Goal: Task Accomplishment & Management: Manage account settings

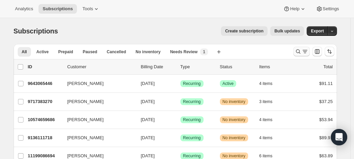
click at [296, 49] on icon "Search and filter results" at bounding box center [298, 51] width 4 height 4
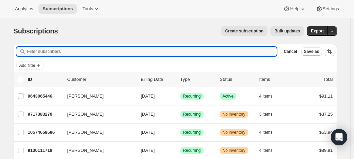
paste input "[EMAIL_ADDRESS][DOMAIN_NAME]"
type input "[EMAIL_ADDRESS][DOMAIN_NAME]"
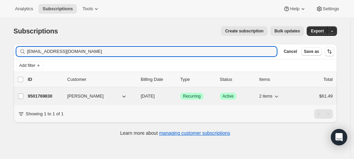
click at [62, 93] on p "9501769830" at bounding box center [45, 96] width 34 height 7
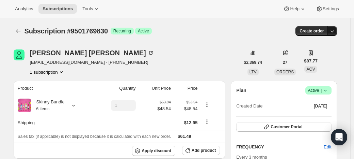
click at [329, 28] on icon "button" at bounding box center [332, 31] width 7 height 7
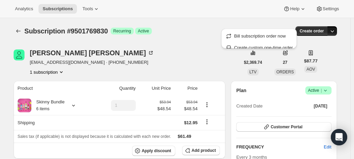
click at [201, 31] on div "Subscription #9501769830. This page is ready Subscription #9501769830 Success R…" at bounding box center [175, 31] width 323 height 26
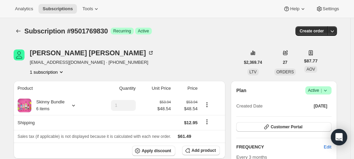
click at [322, 87] on icon at bounding box center [325, 90] width 7 height 7
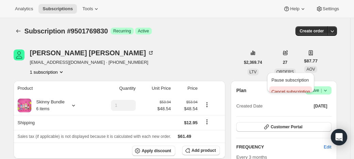
click at [276, 89] on span "Cancel subscription" at bounding box center [290, 91] width 38 height 5
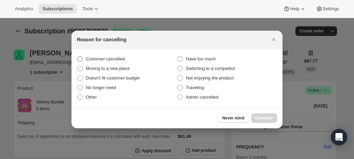
click at [107, 63] on label "Customer cancelled" at bounding box center [127, 59] width 100 height 10
click at [78, 56] on input "Customer cancelled" at bounding box center [77, 56] width 0 height 0
radio input "true"
click at [181, 94] on span ":rbs:" at bounding box center [179, 96] width 5 height 5
click at [178, 94] on input "Admin cancelled" at bounding box center [177, 94] width 0 height 0
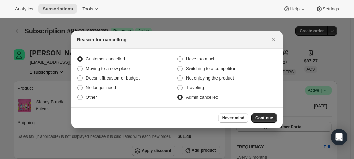
radio input "true"
radio input "false"
click at [106, 87] on label "No longer need" at bounding box center [127, 88] width 100 height 10
click at [78, 85] on input "No longer need" at bounding box center [77, 85] width 0 height 0
radio input "true"
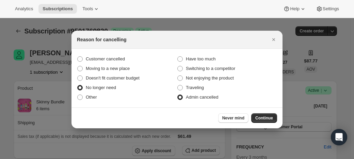
radio input "false"
click at [255, 115] on span "Continue" at bounding box center [264, 117] width 18 height 5
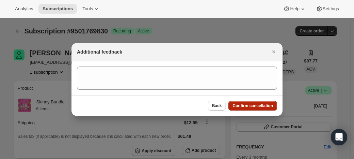
click at [238, 103] on span "Confirm cancellation" at bounding box center [252, 105] width 40 height 5
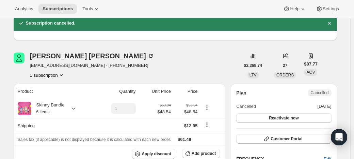
scroll to position [27, 0]
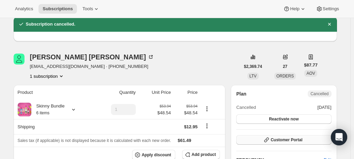
click at [270, 137] on span "Customer Portal" at bounding box center [286, 139] width 32 height 5
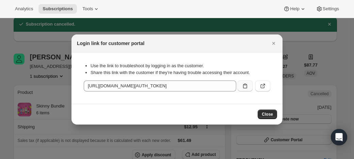
click at [242, 83] on icon ":rh0:" at bounding box center [245, 85] width 7 height 7
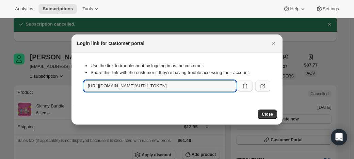
click at [259, 83] on icon ":rh0:" at bounding box center [262, 85] width 7 height 7
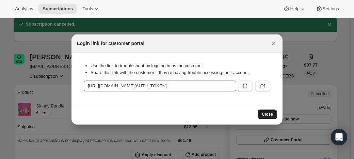
click at [262, 111] on span "Close" at bounding box center [267, 113] width 11 height 5
